Goal: Find specific page/section: Find specific page/section

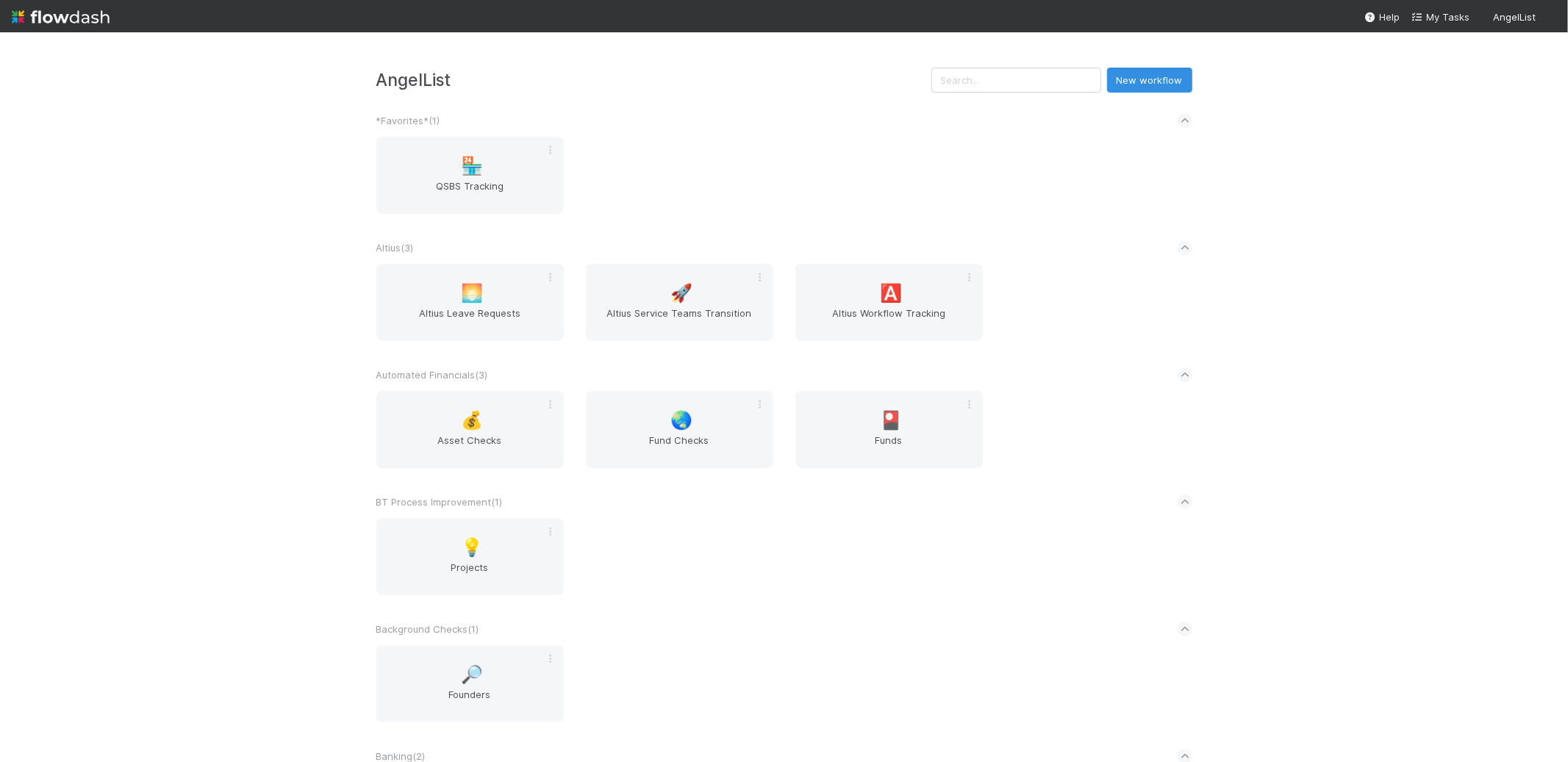
click at [283, 253] on div "AngelList New workflow *Favorites* ( 1 ) 🏪 QSBS Tracking Altius ( 3 ) 🌅 Altius …" at bounding box center [784, 397] width 1568 height 730
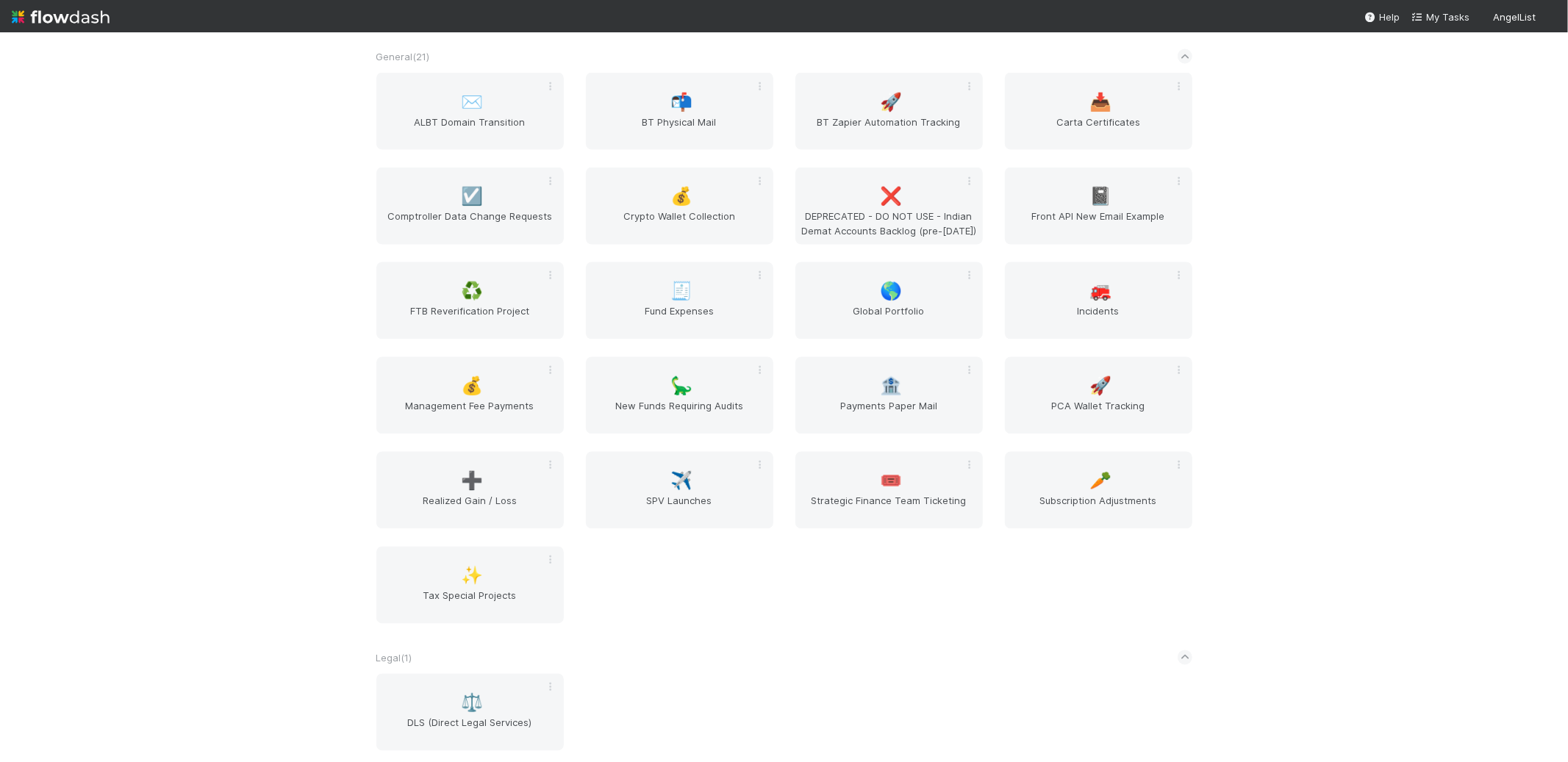
scroll to position [2824, 0]
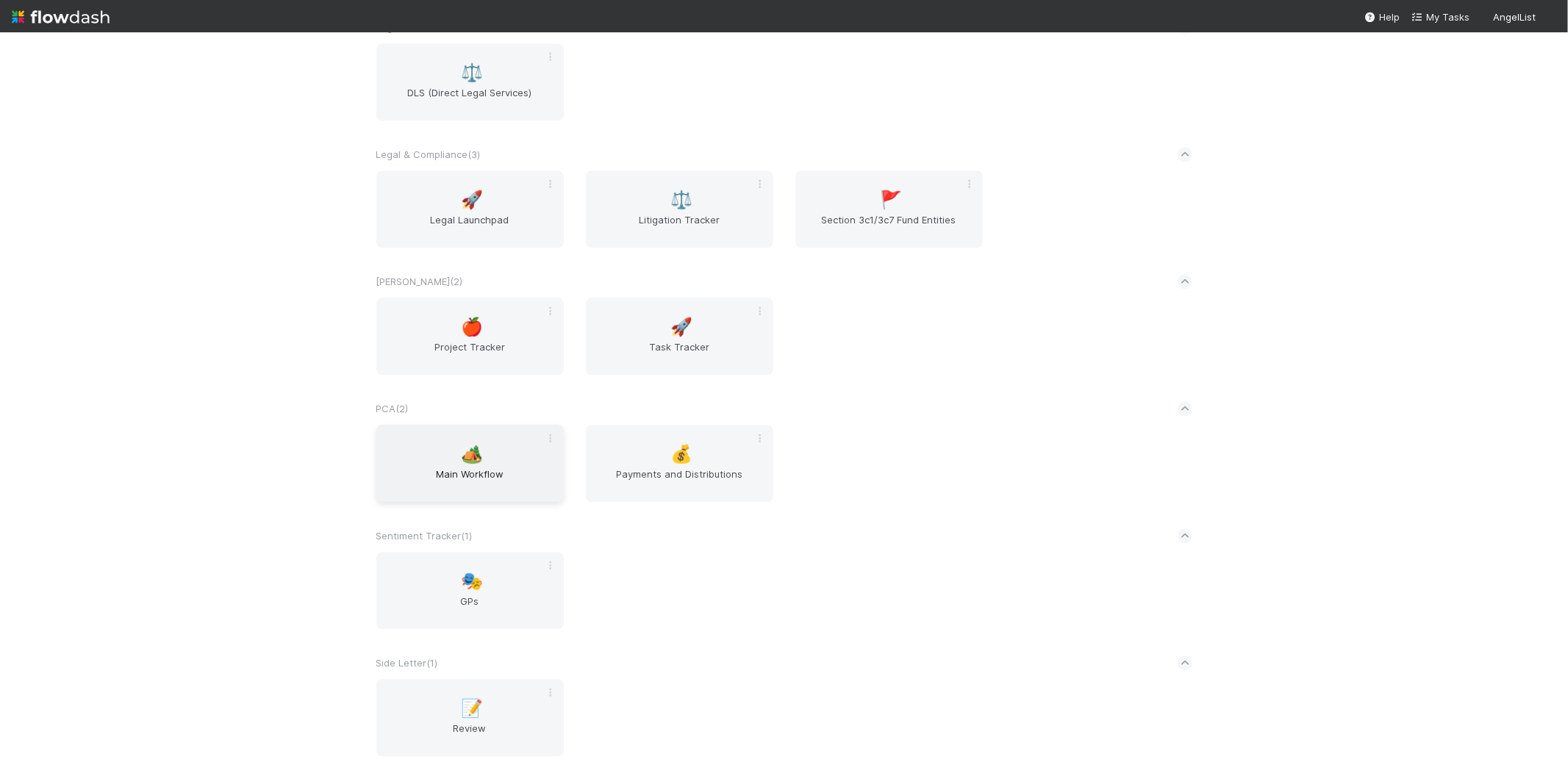
click at [436, 429] on div "🏕️ Main Workflow" at bounding box center [470, 463] width 187 height 77
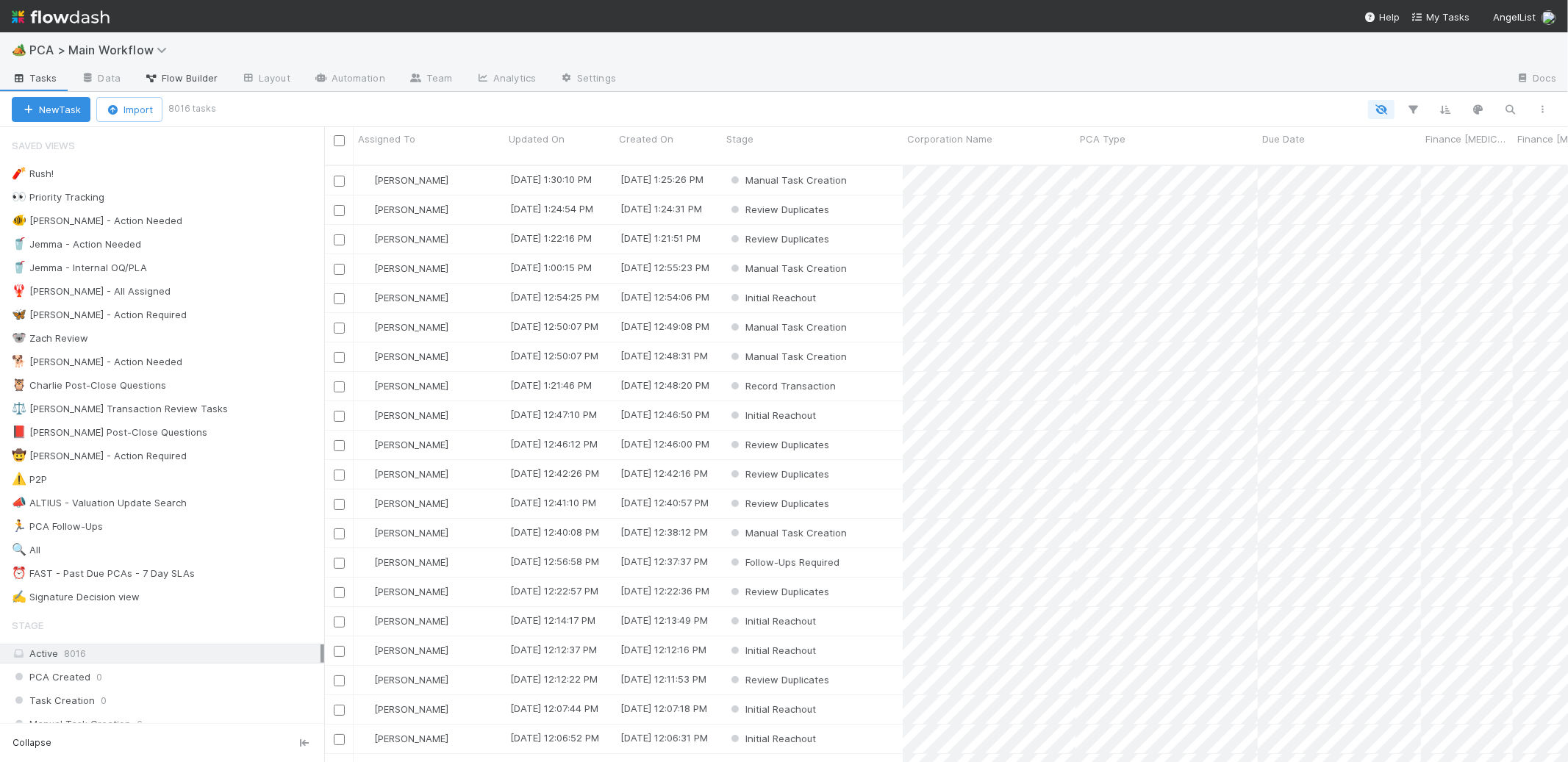
scroll to position [598, 1232]
click at [186, 80] on span "Flow Builder" at bounding box center [181, 78] width 73 height 15
